Goal: Obtain resource: Download file/media

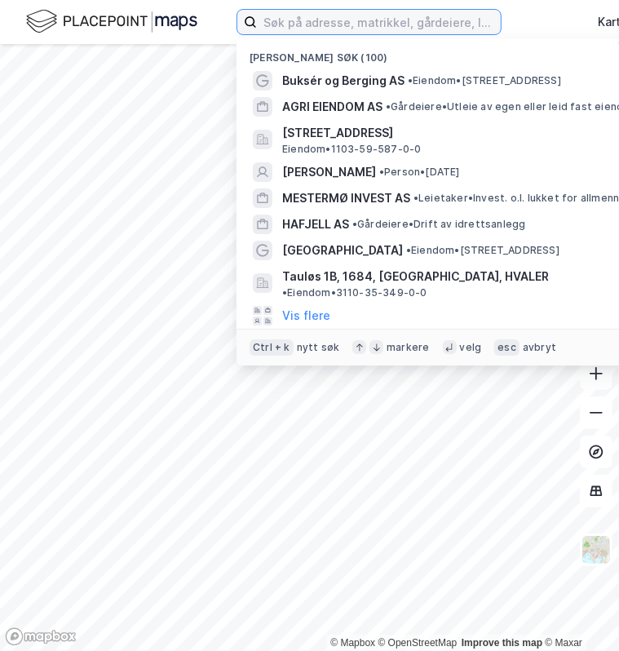
click at [326, 28] on input at bounding box center [379, 22] width 244 height 24
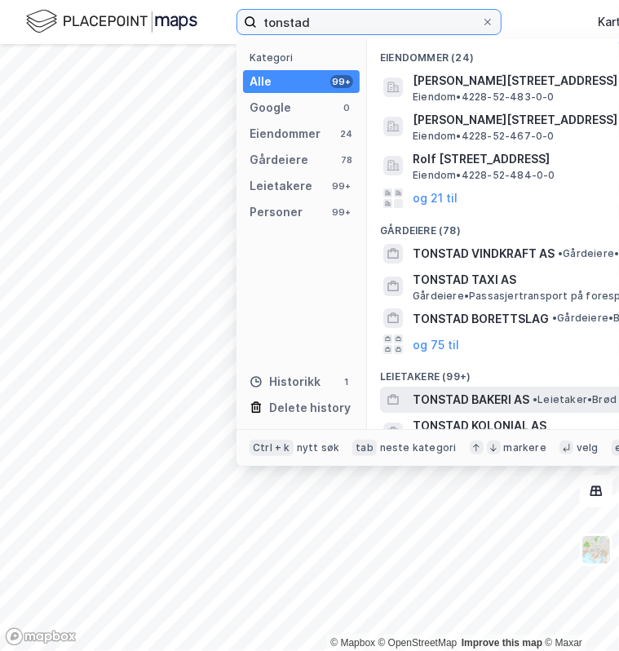
type input "tonstad"
click at [464, 390] on span "TONSTAD BAKERI AS" at bounding box center [471, 400] width 117 height 20
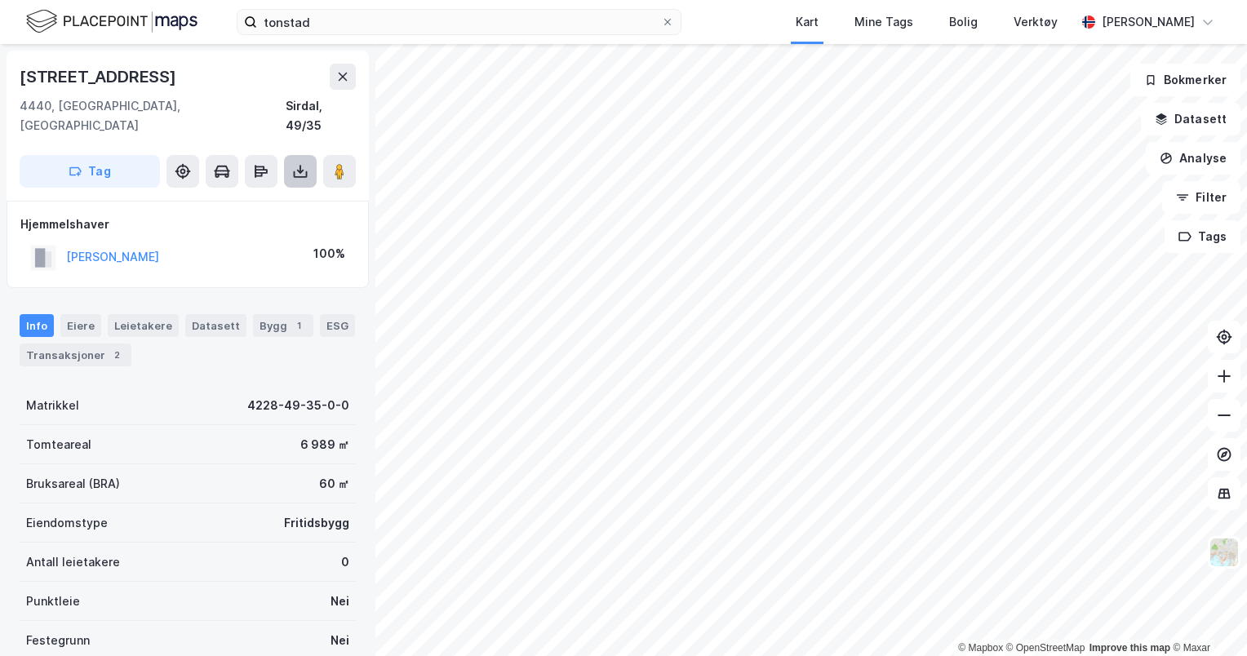
click at [308, 155] on button at bounding box center [300, 171] width 33 height 33
click at [264, 191] on div "Last ned grunnbok" at bounding box center [230, 204] width 174 height 26
